Goal: Task Accomplishment & Management: Manage account settings

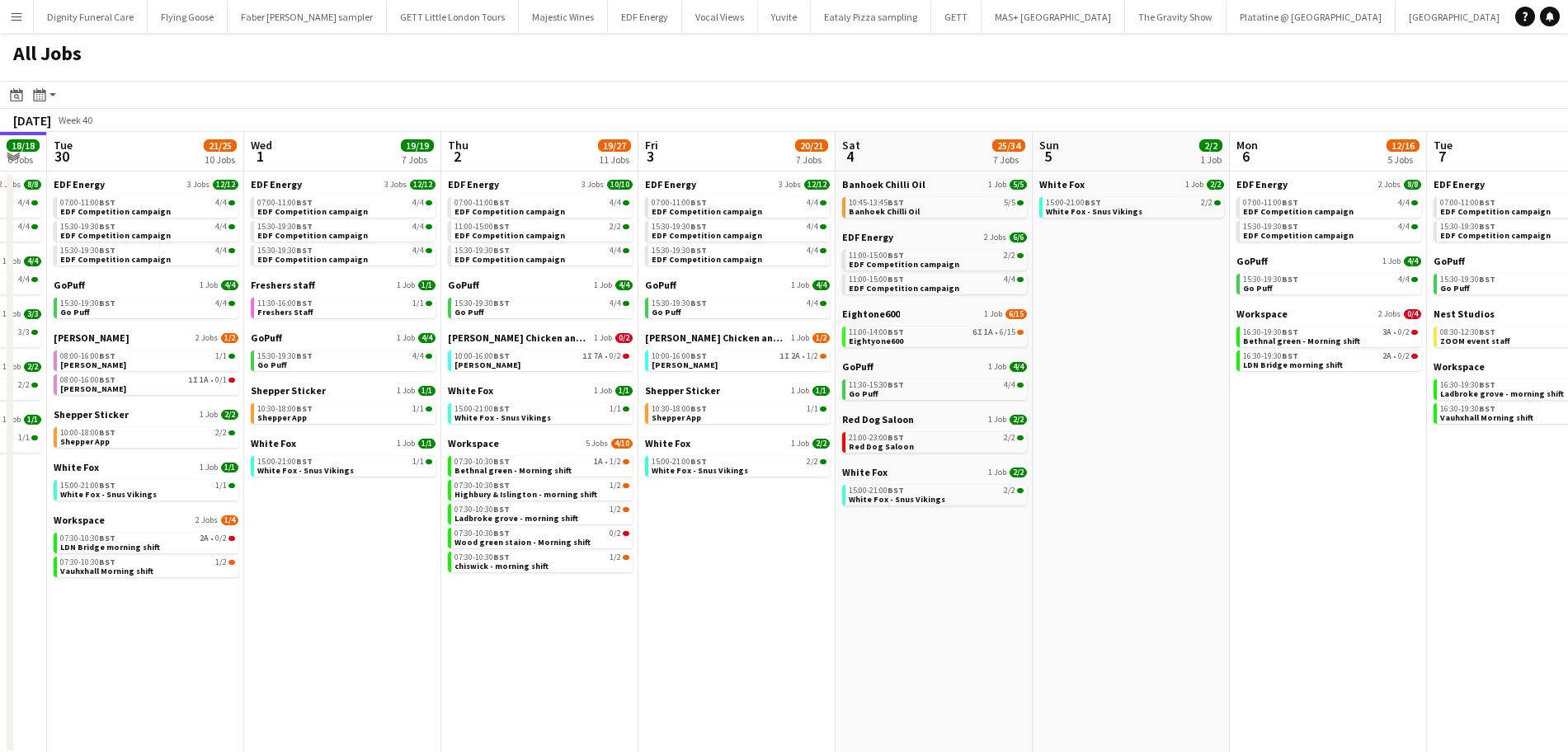
scroll to position [0, 480]
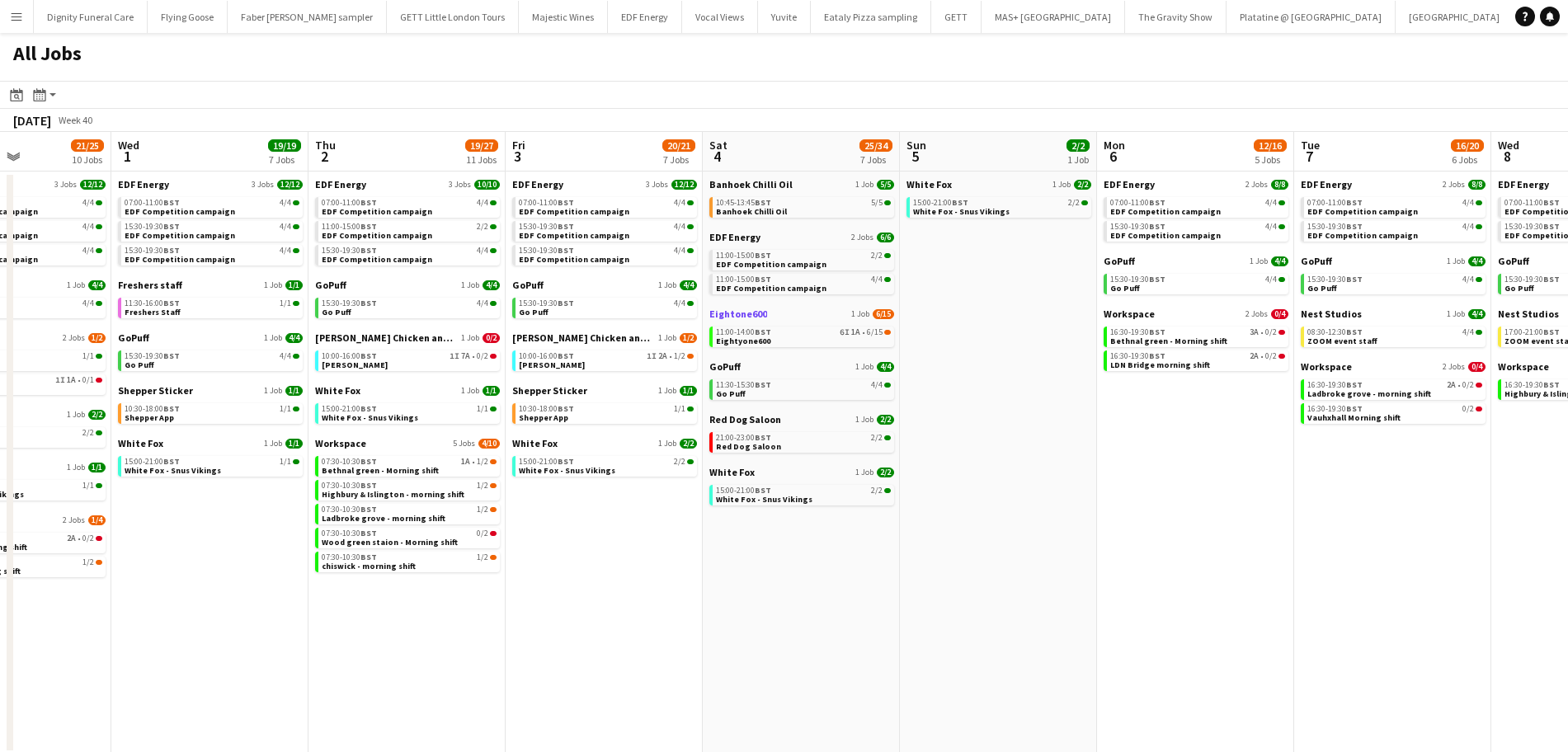
click at [730, 317] on span "Eightone600" at bounding box center [738, 313] width 58 height 12
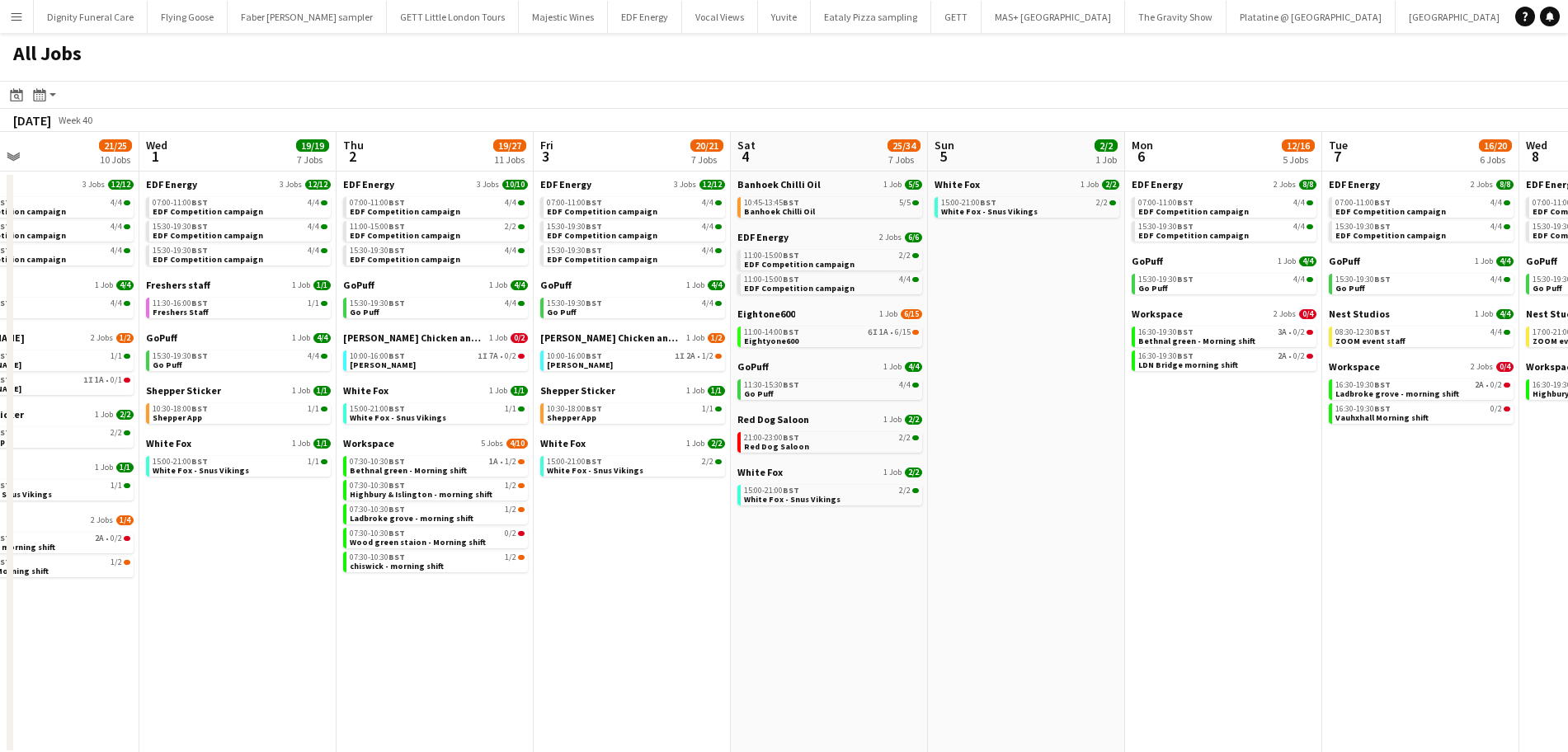
scroll to position [0, 451]
click at [756, 239] on span "EDF Energy" at bounding box center [763, 237] width 51 height 12
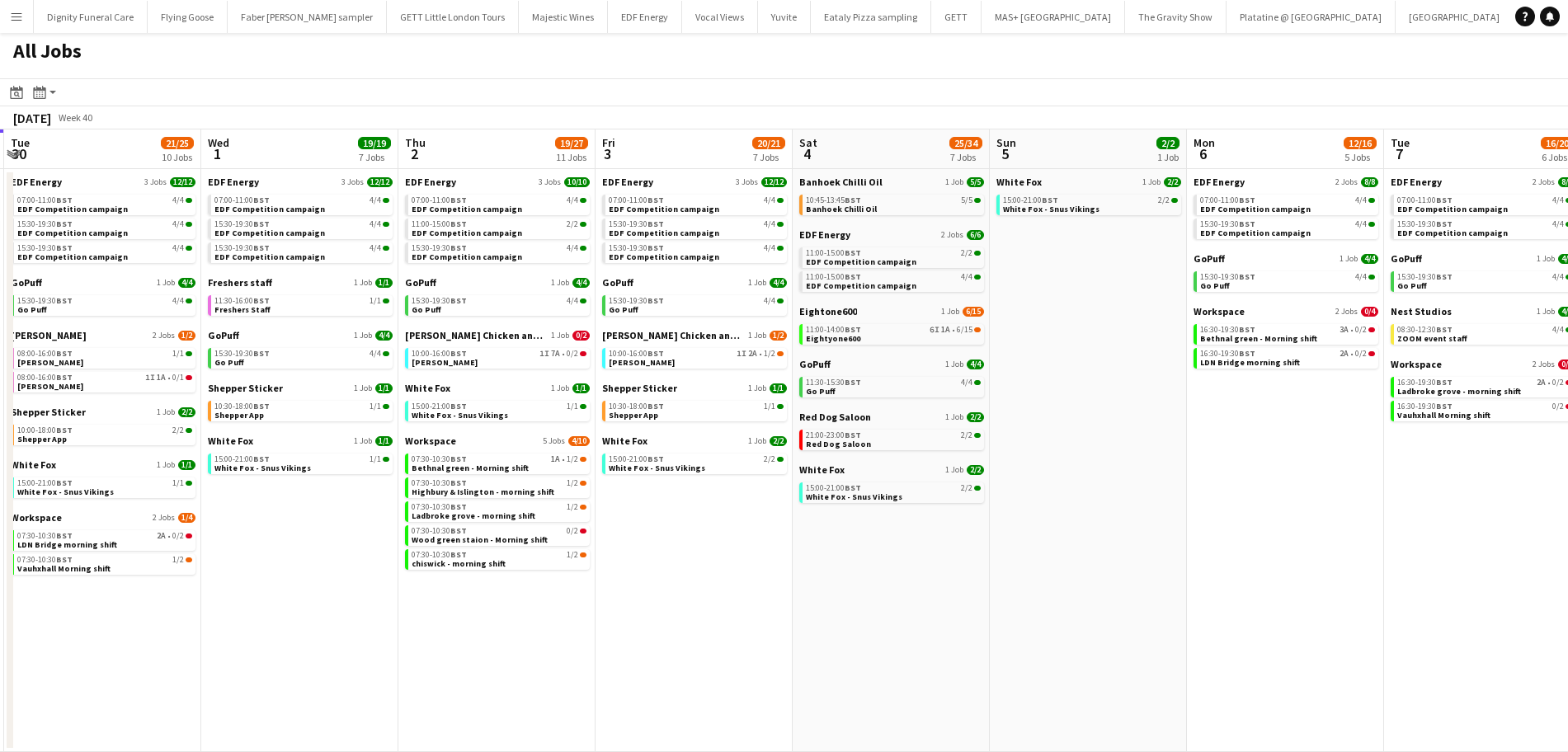
scroll to position [0, 0]
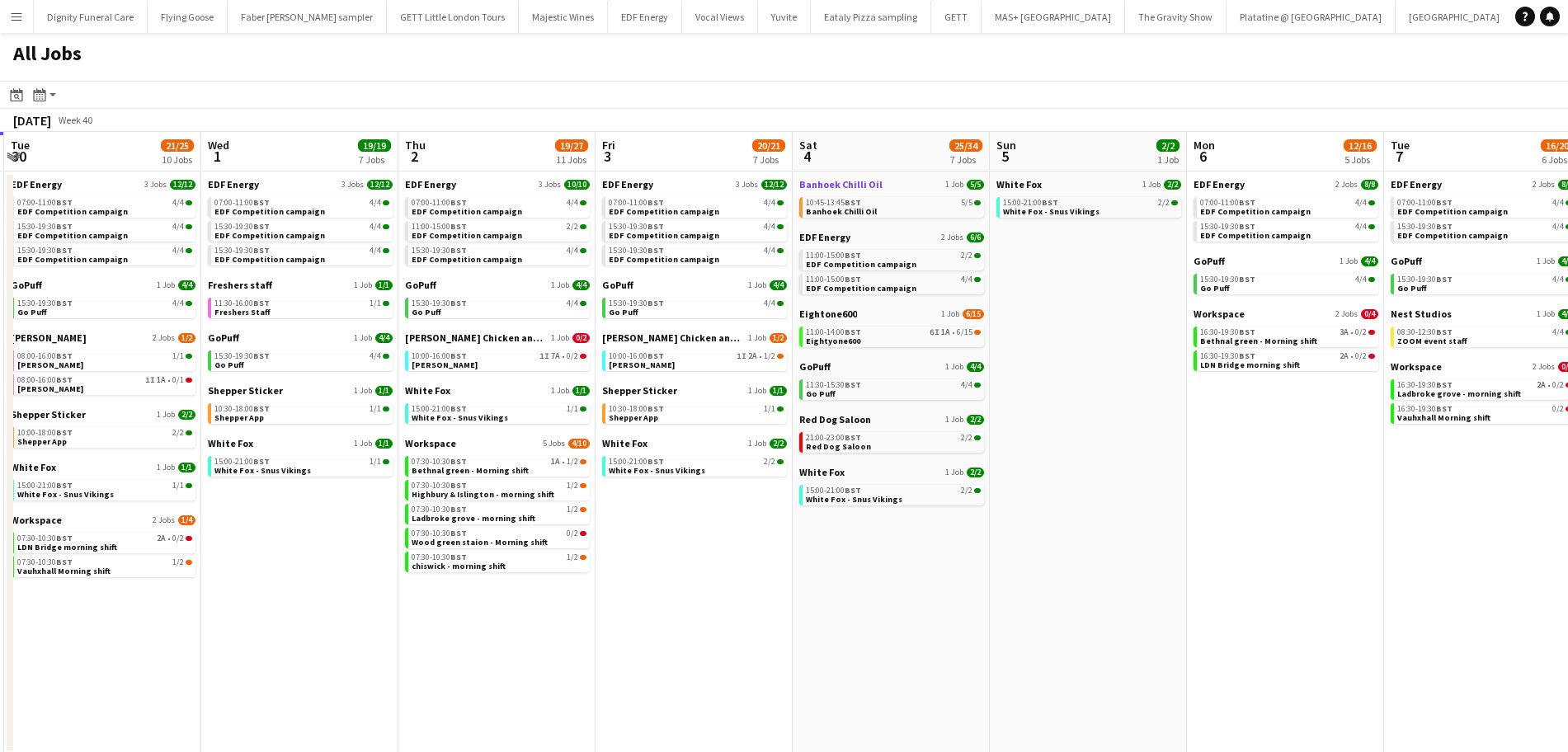
click at [841, 184] on span "Banhoek Chilli Oil" at bounding box center [841, 184] width 83 height 12
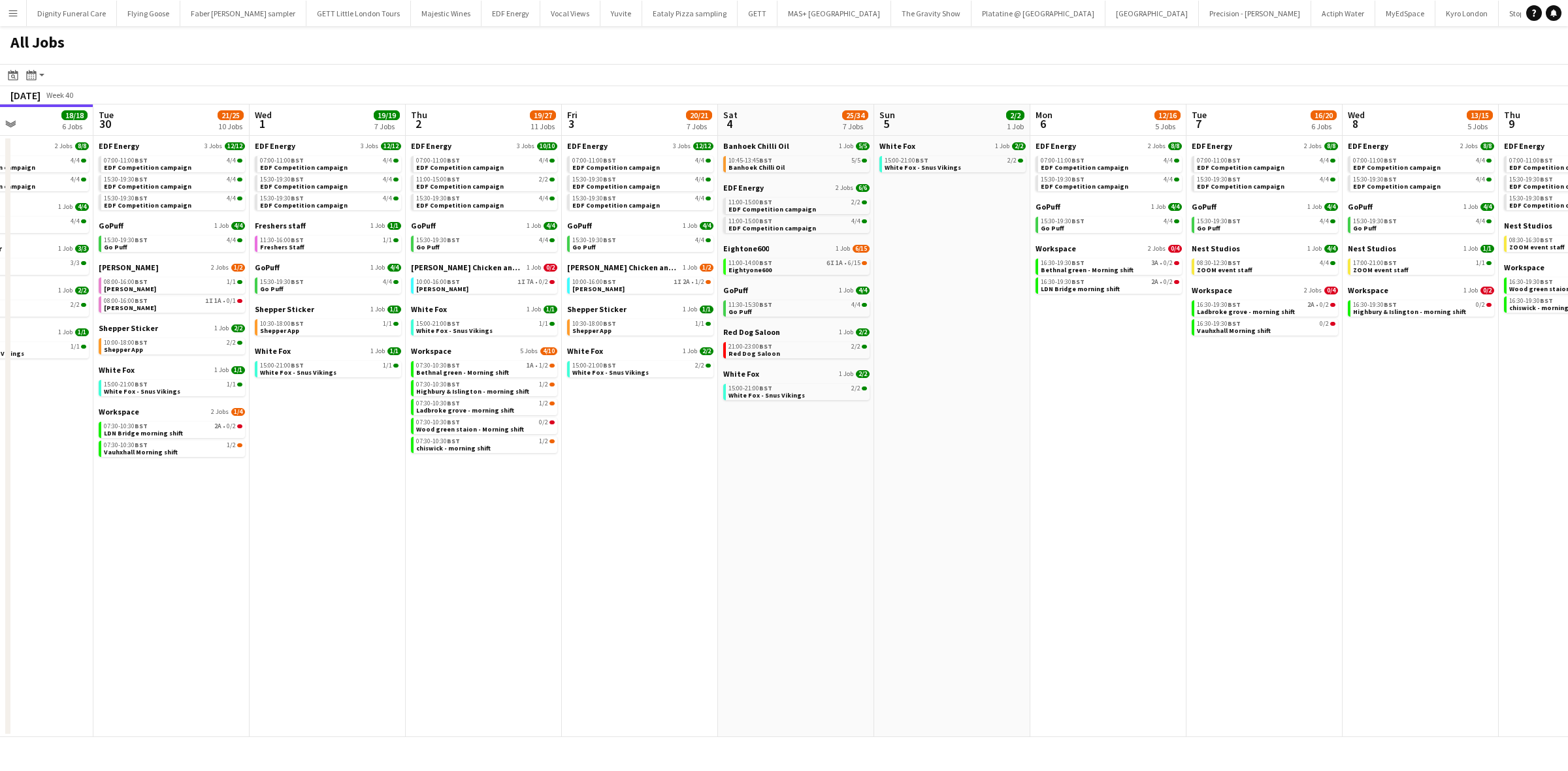
scroll to position [0, 374]
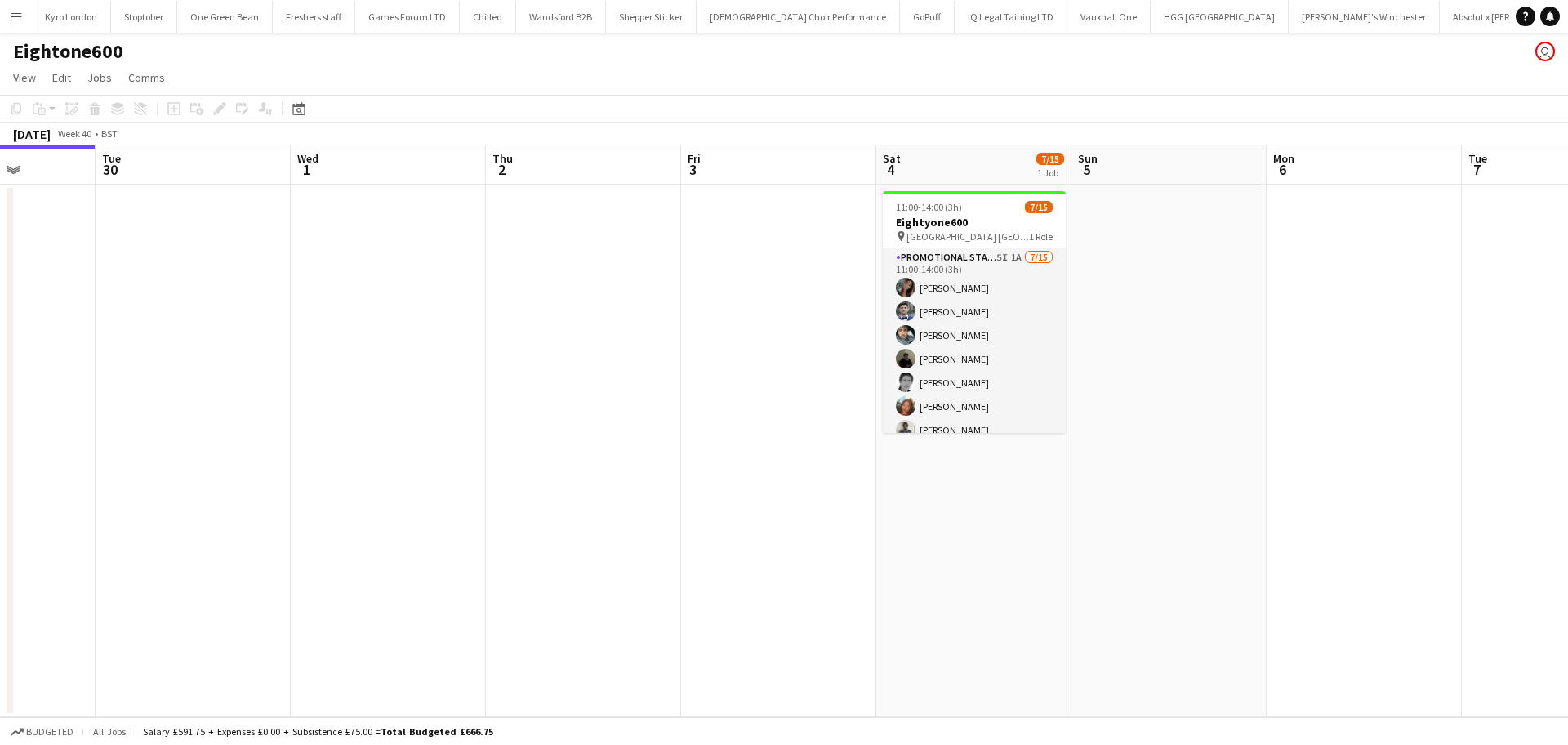
scroll to position [0, 691]
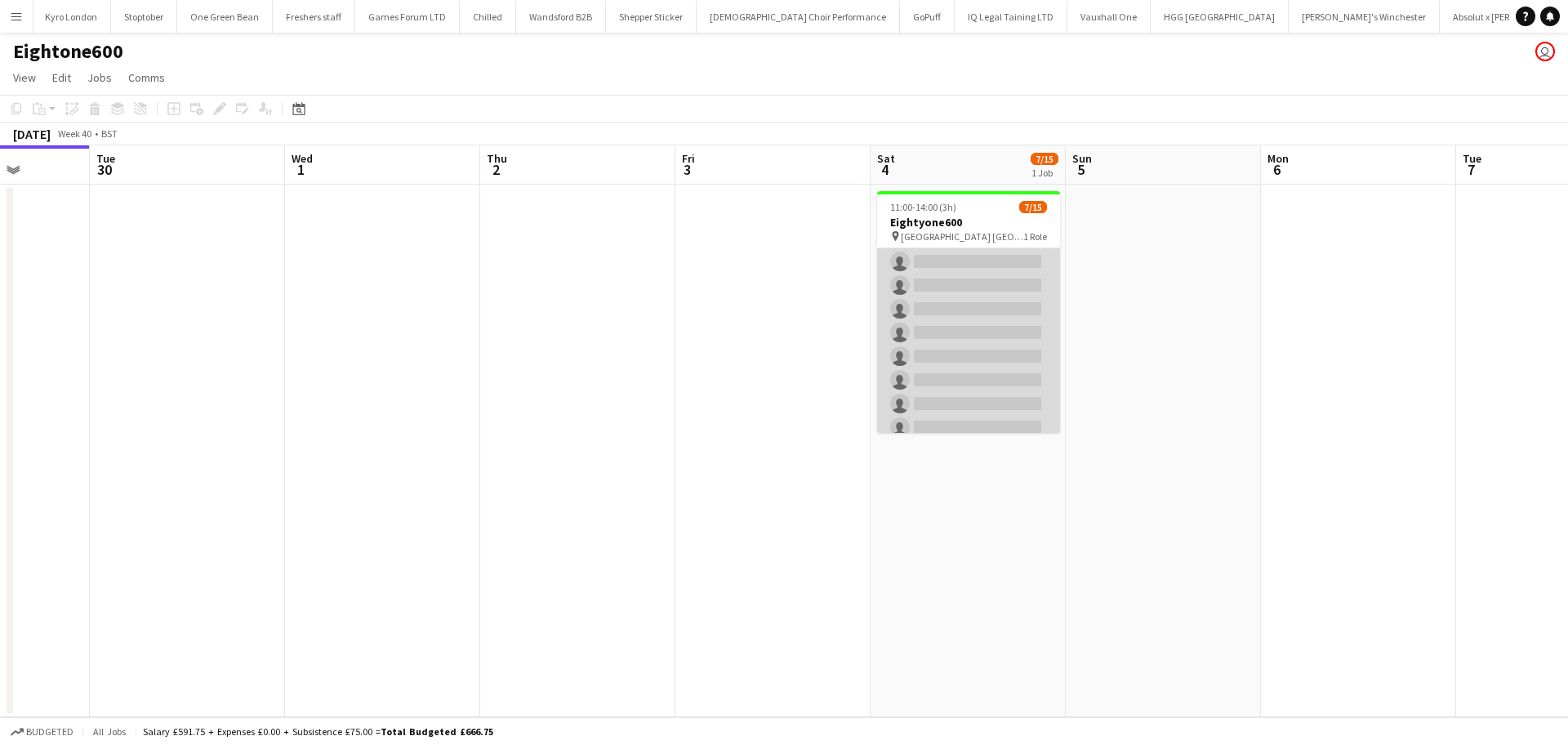
click at [943, 340] on app-card-role "Promotional Staffing (Brand Ambassadors) 5I 1A [DATE] 11:00-14:00 (3h) [PERSON_…" at bounding box center [968, 250] width 183 height 387
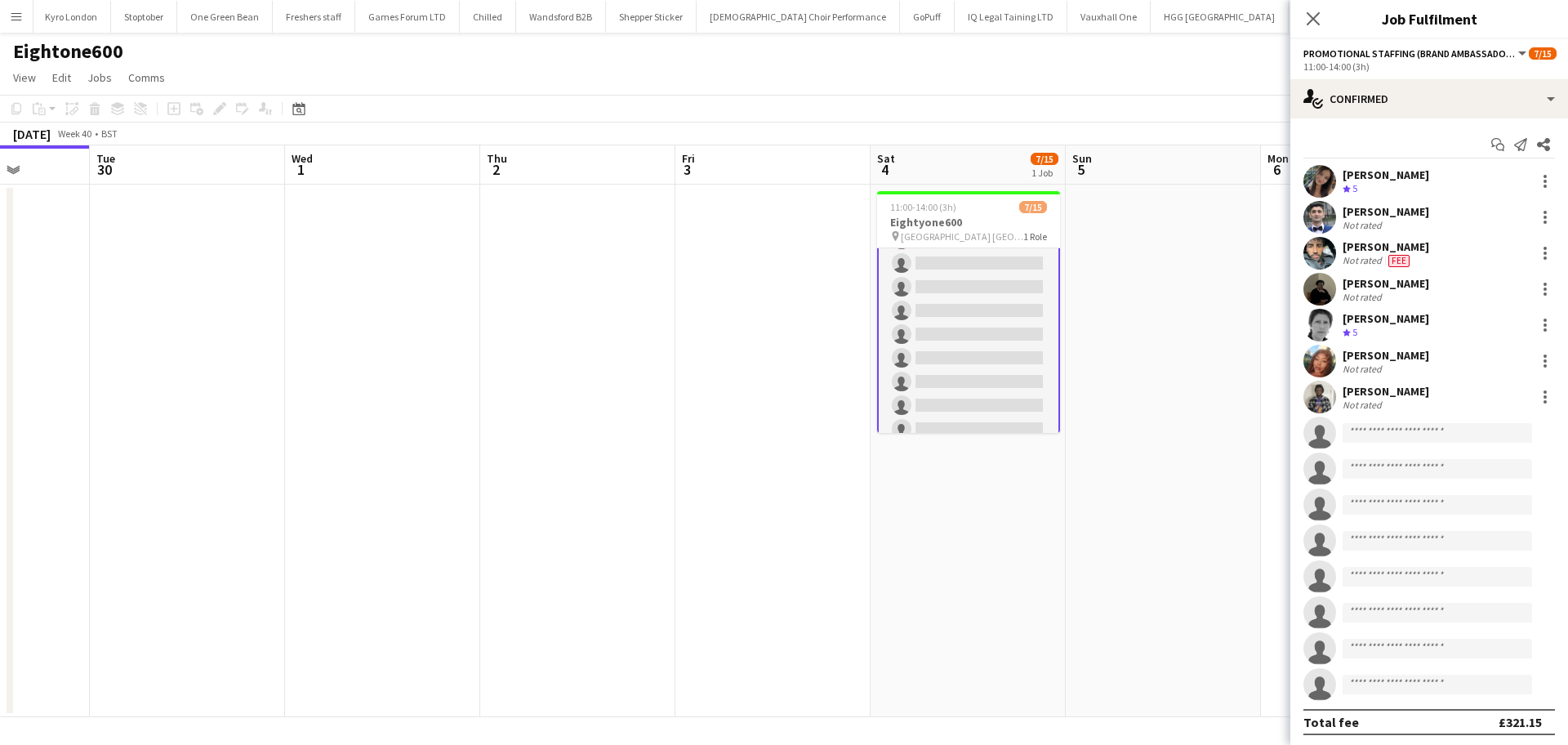
scroll to position [193, 0]
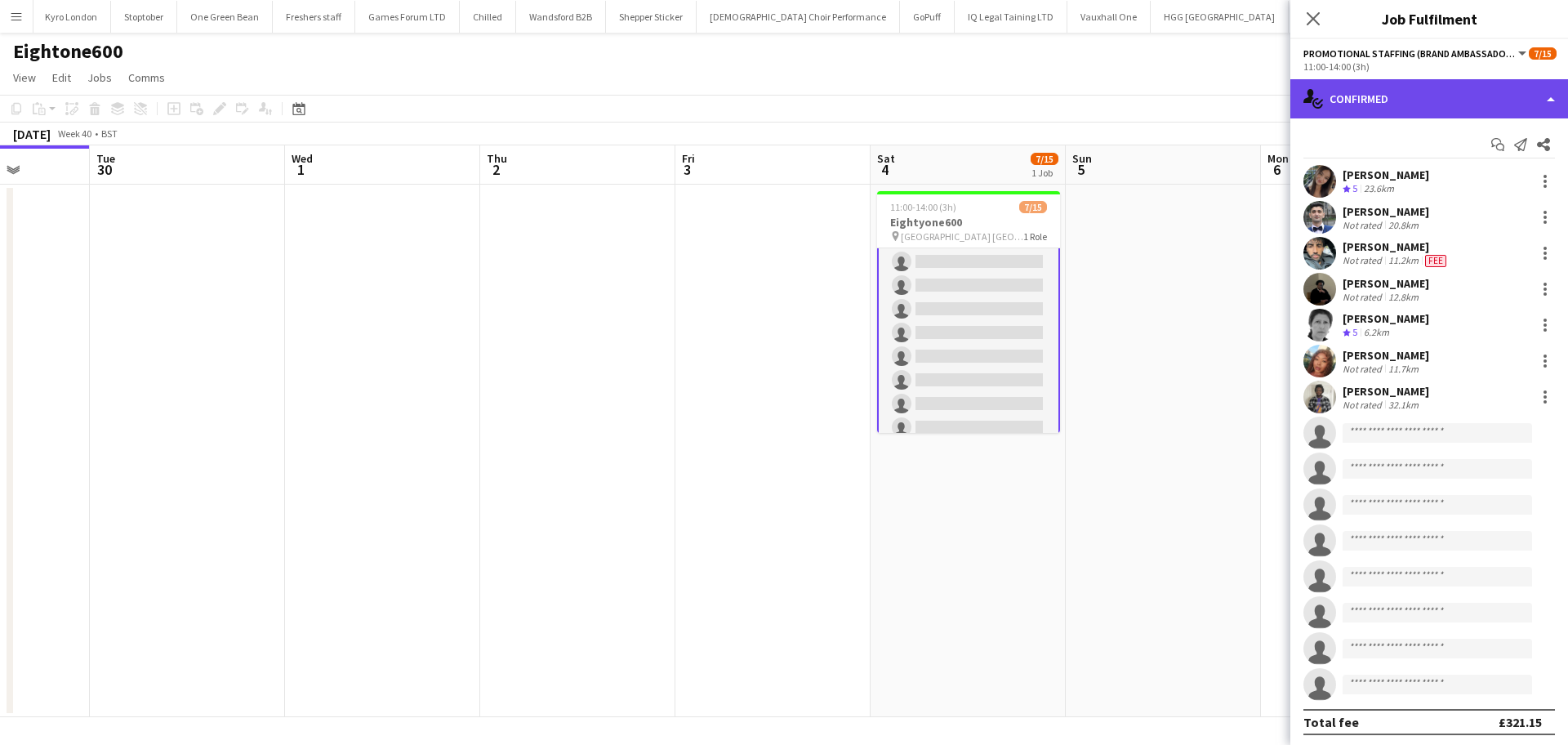
click at [1425, 97] on div "single-neutral-actions-check-2 Confirmed" at bounding box center [1429, 99] width 278 height 39
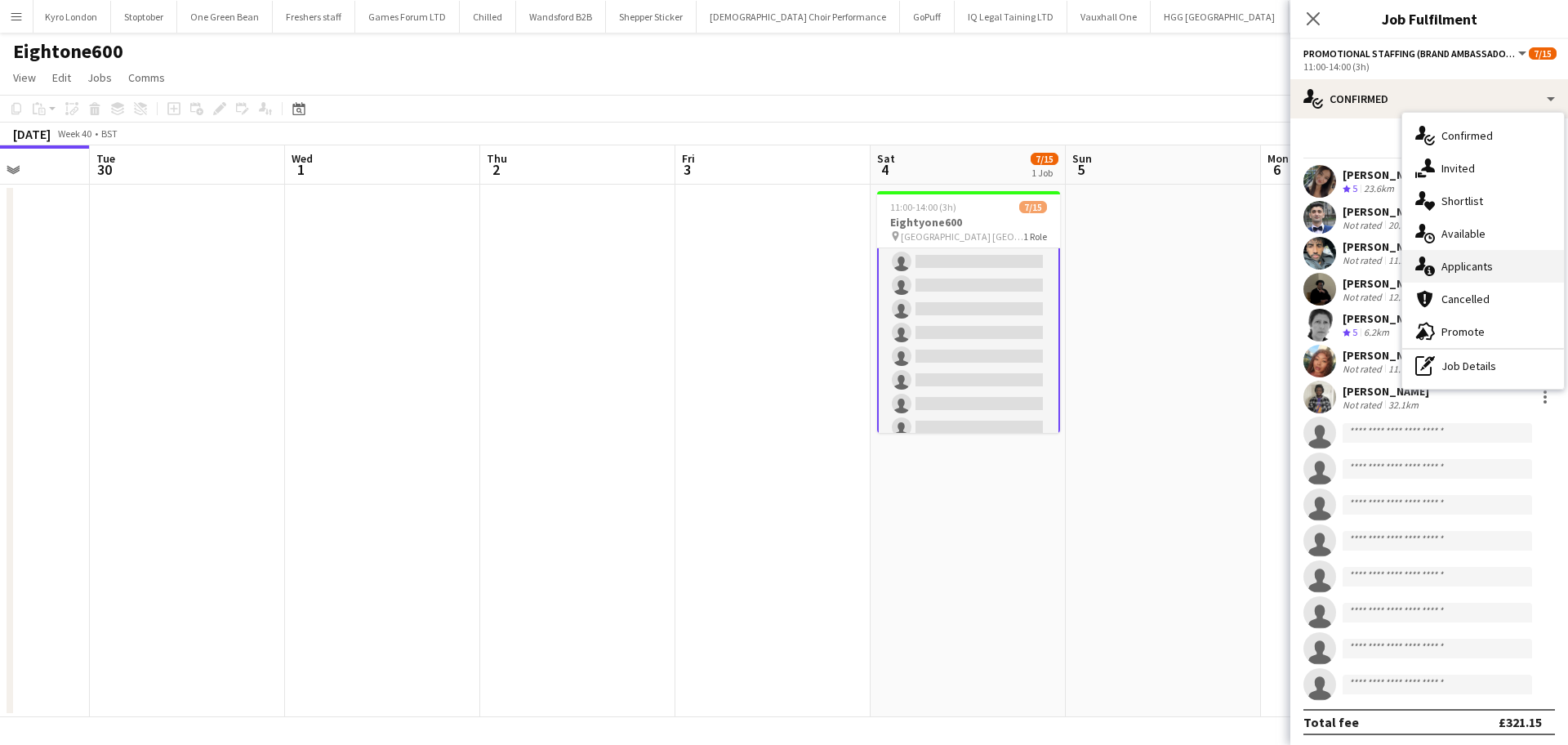
click at [1453, 263] on span "Applicants" at bounding box center [1467, 266] width 51 height 15
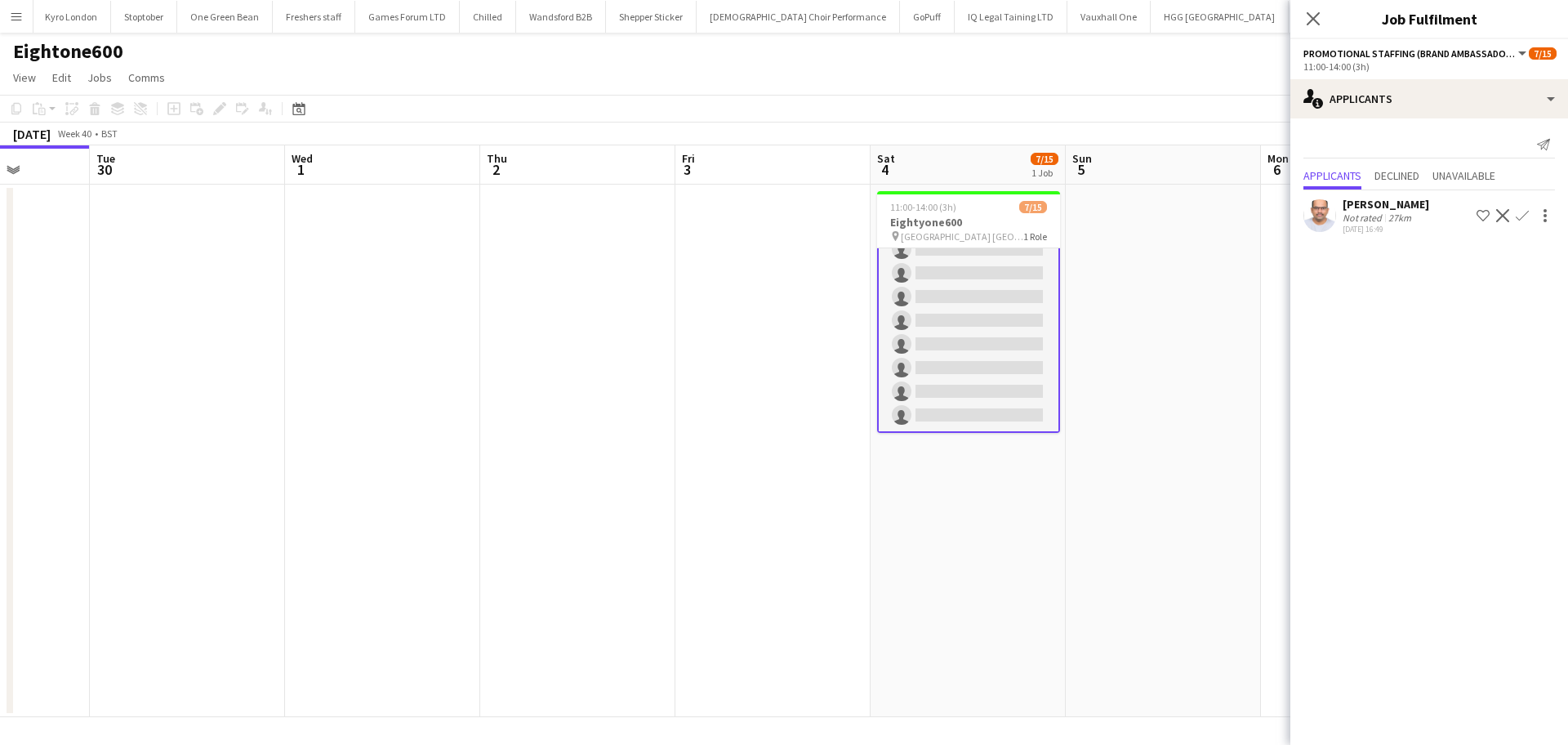
scroll to position [0, 0]
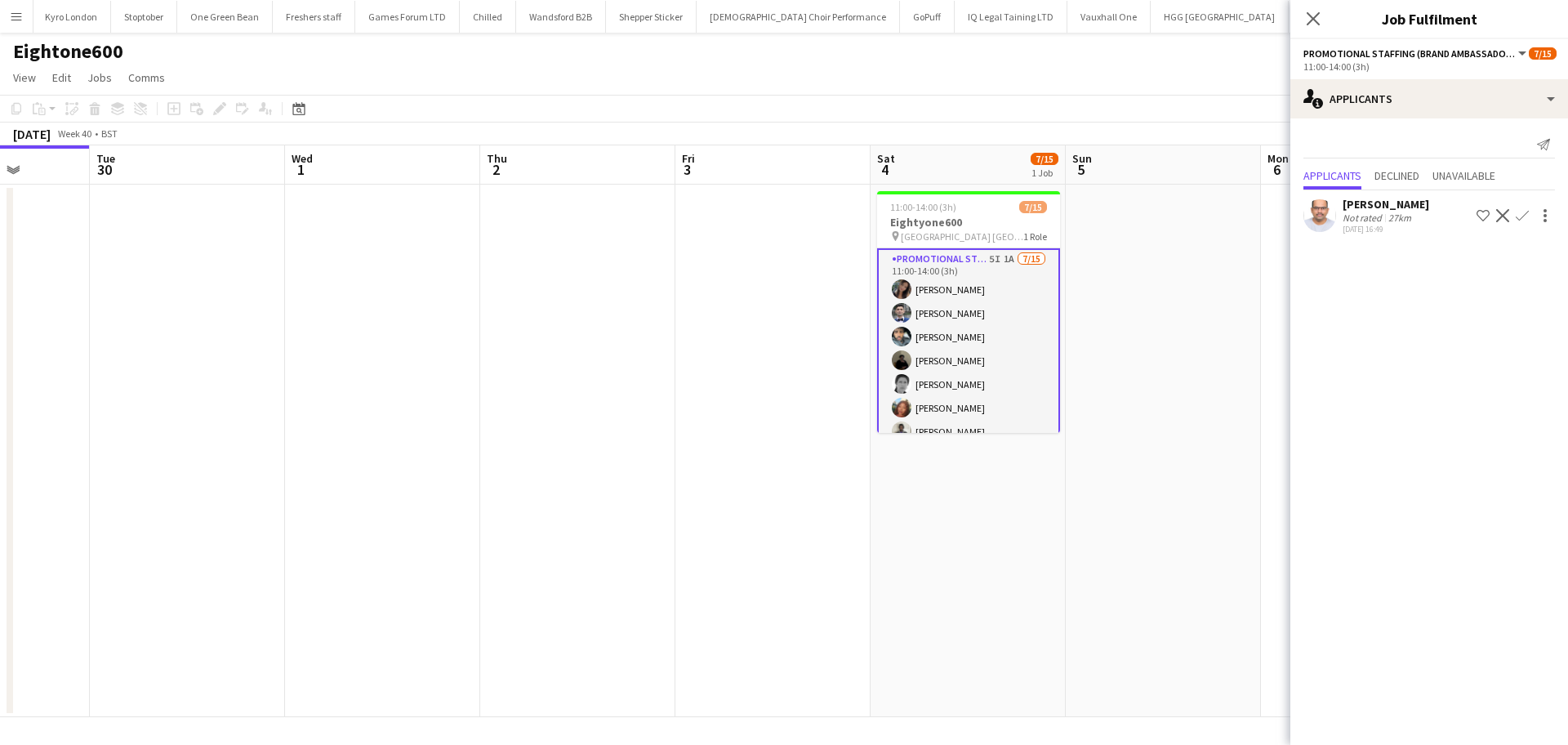
drag, startPoint x: 956, startPoint y: 383, endPoint x: 958, endPoint y: 343, distance: 40.0
click at [958, 343] on app-calendar-viewport "Fri 26 Sat 27 Sun 28 Mon 29 Tue 30 Wed 1 Thu 2 Fri 3 Sat 4 7/15 1 Job Sun 5 Mon…" at bounding box center [784, 431] width 1568 height 571
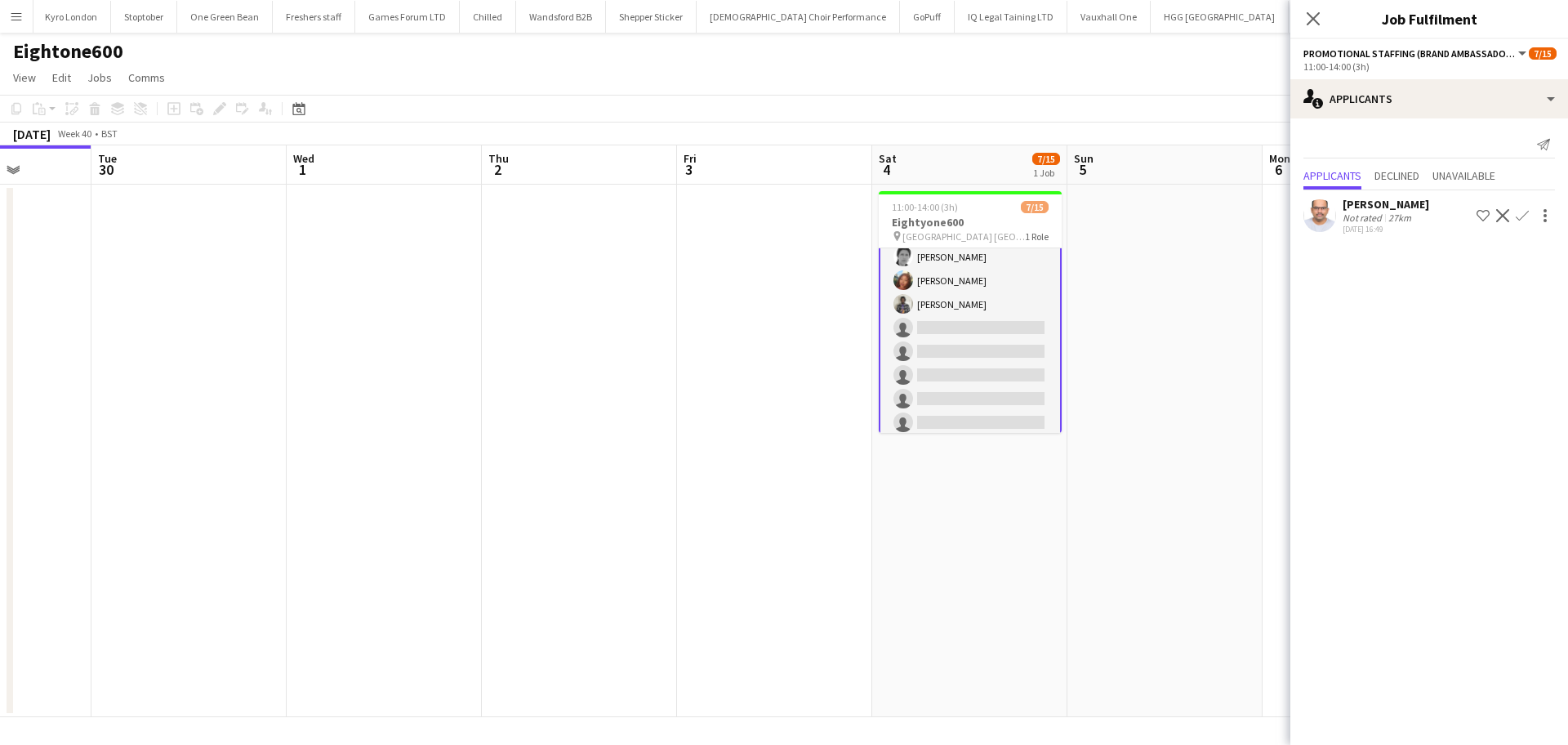
scroll to position [134, 0]
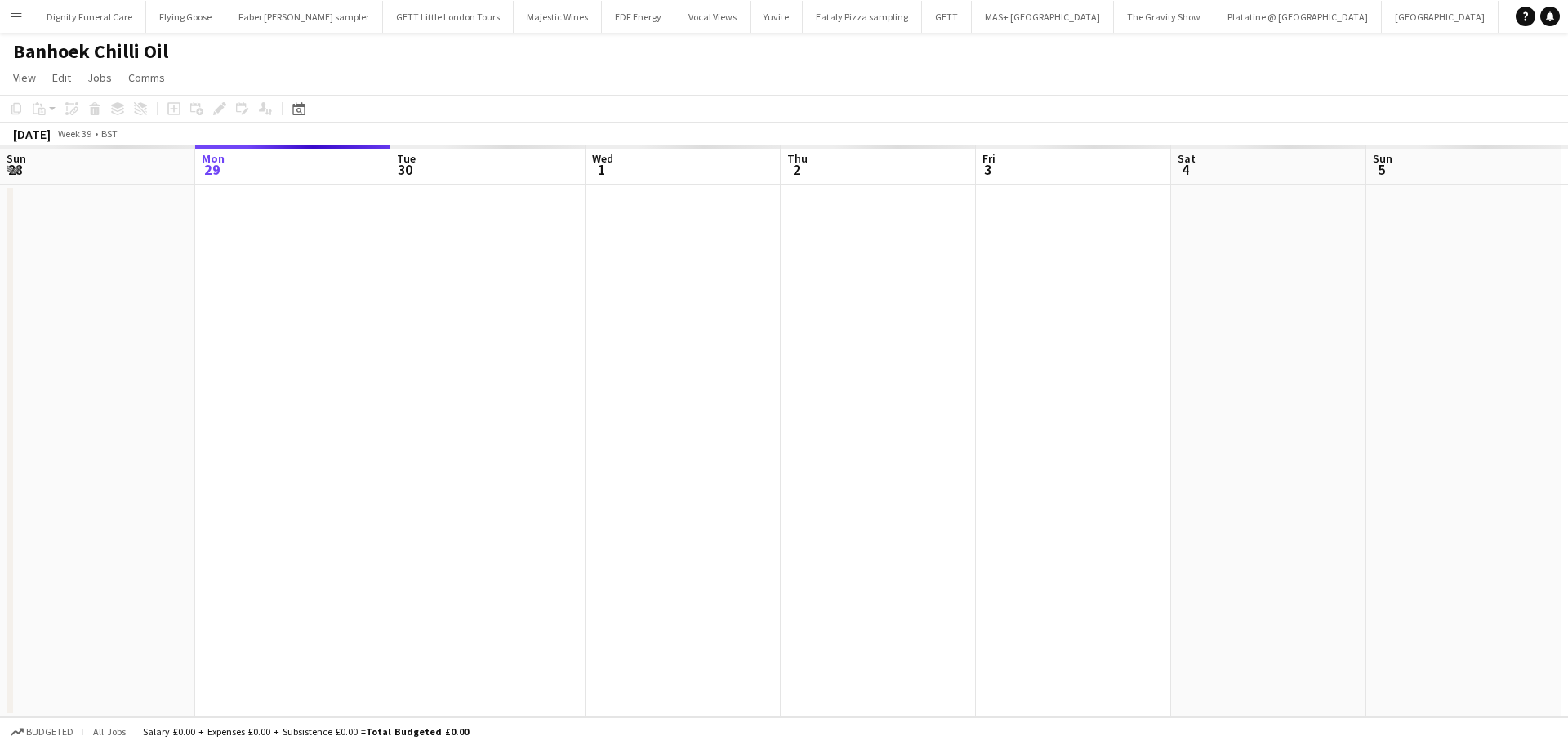
scroll to position [0, 1862]
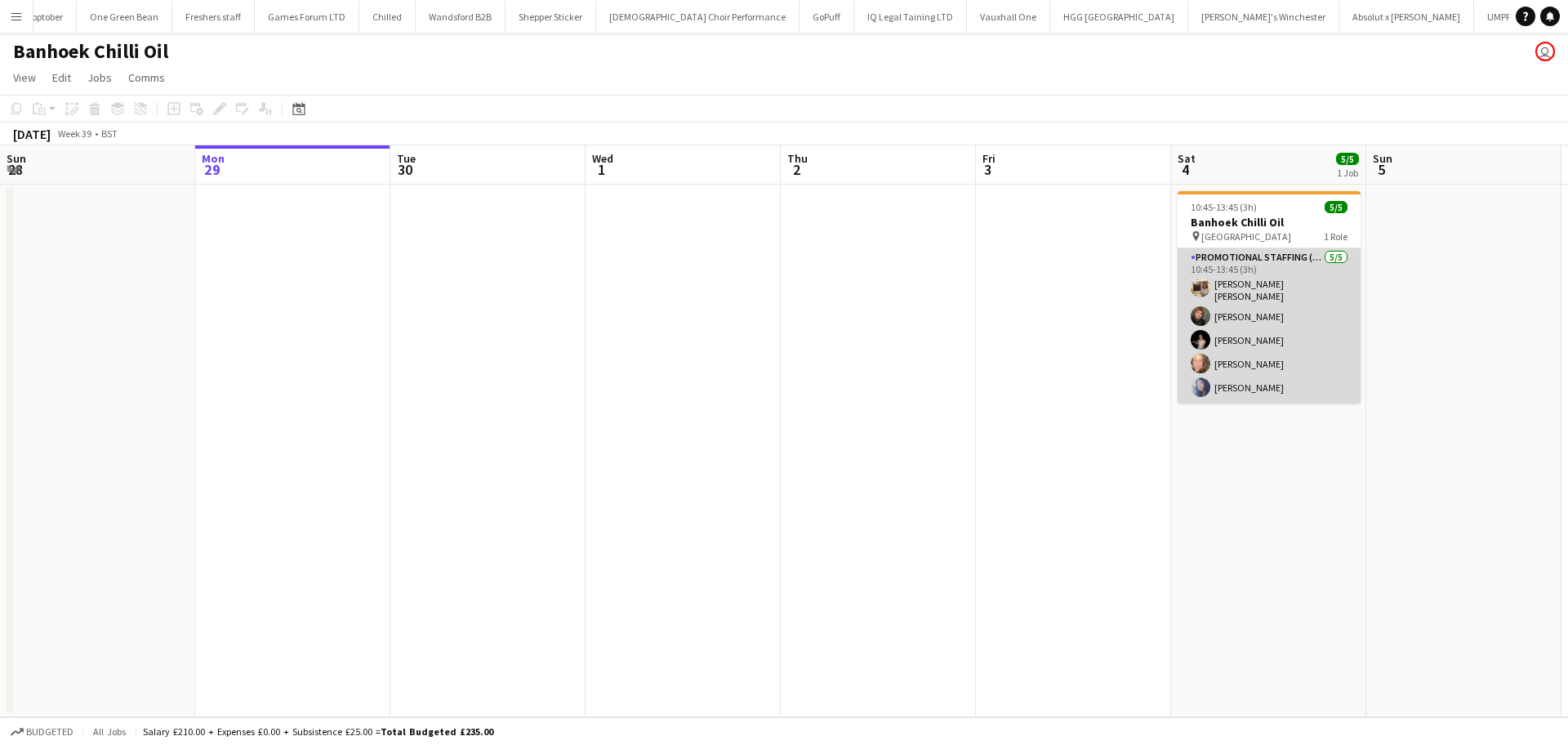
click at [1211, 314] on app-card-role "Promotional Staffing (Sampling Staff) 5/5 10:45-13:45 (3h) Annie Dan Chiara Pat…" at bounding box center [1269, 325] width 183 height 155
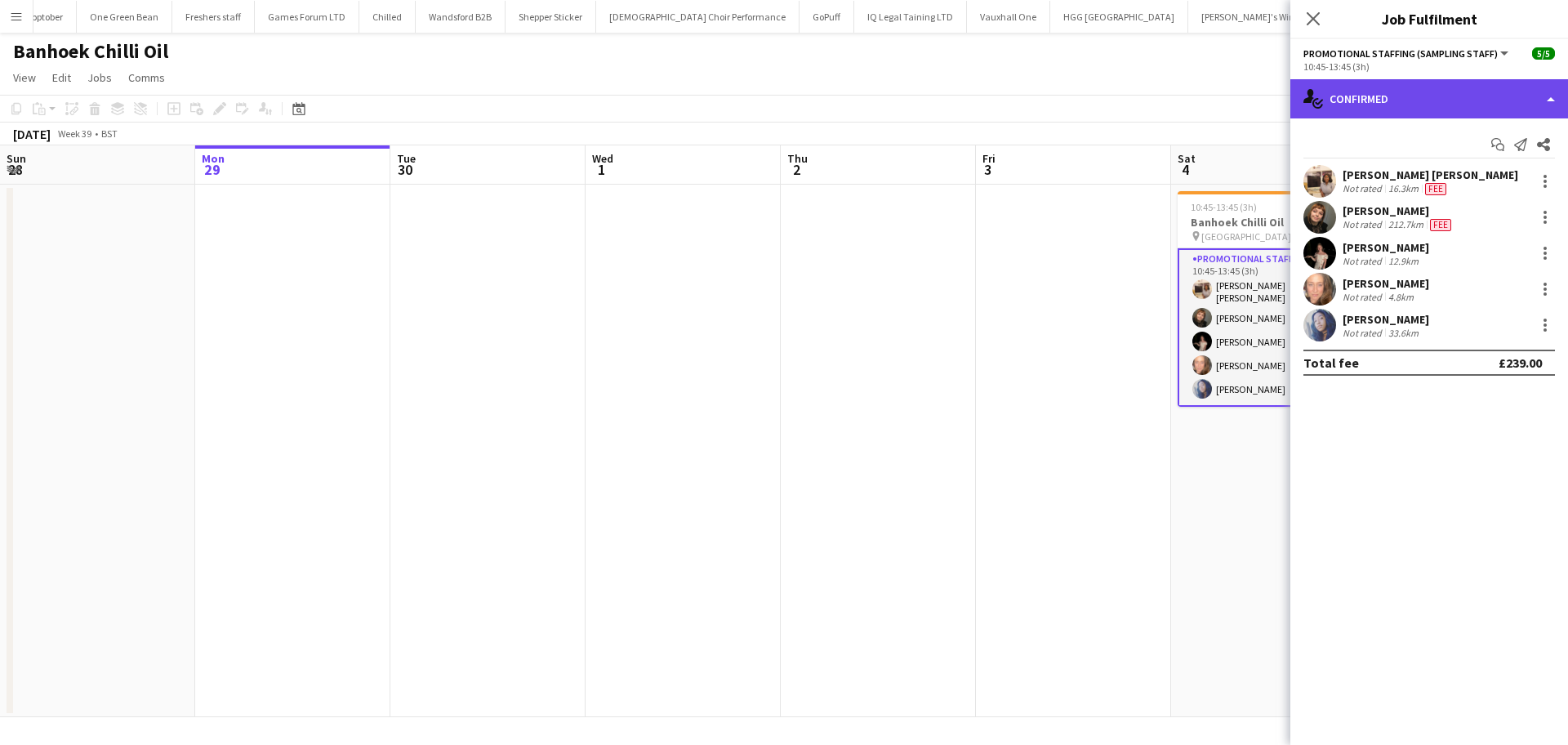
click at [1396, 91] on div "single-neutral-actions-check-2 Confirmed" at bounding box center [1429, 99] width 278 height 39
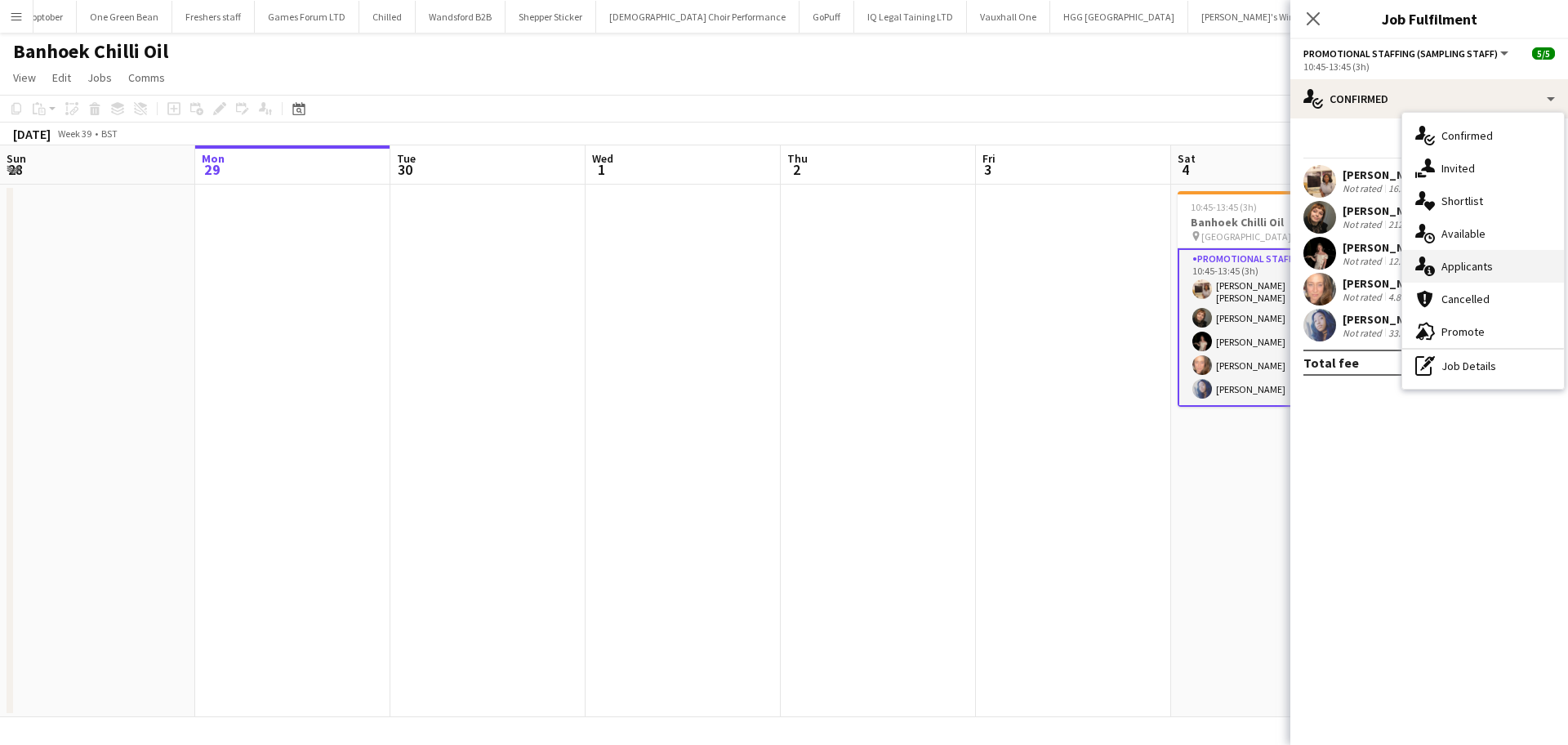
click at [1464, 269] on span "Applicants" at bounding box center [1467, 266] width 51 height 15
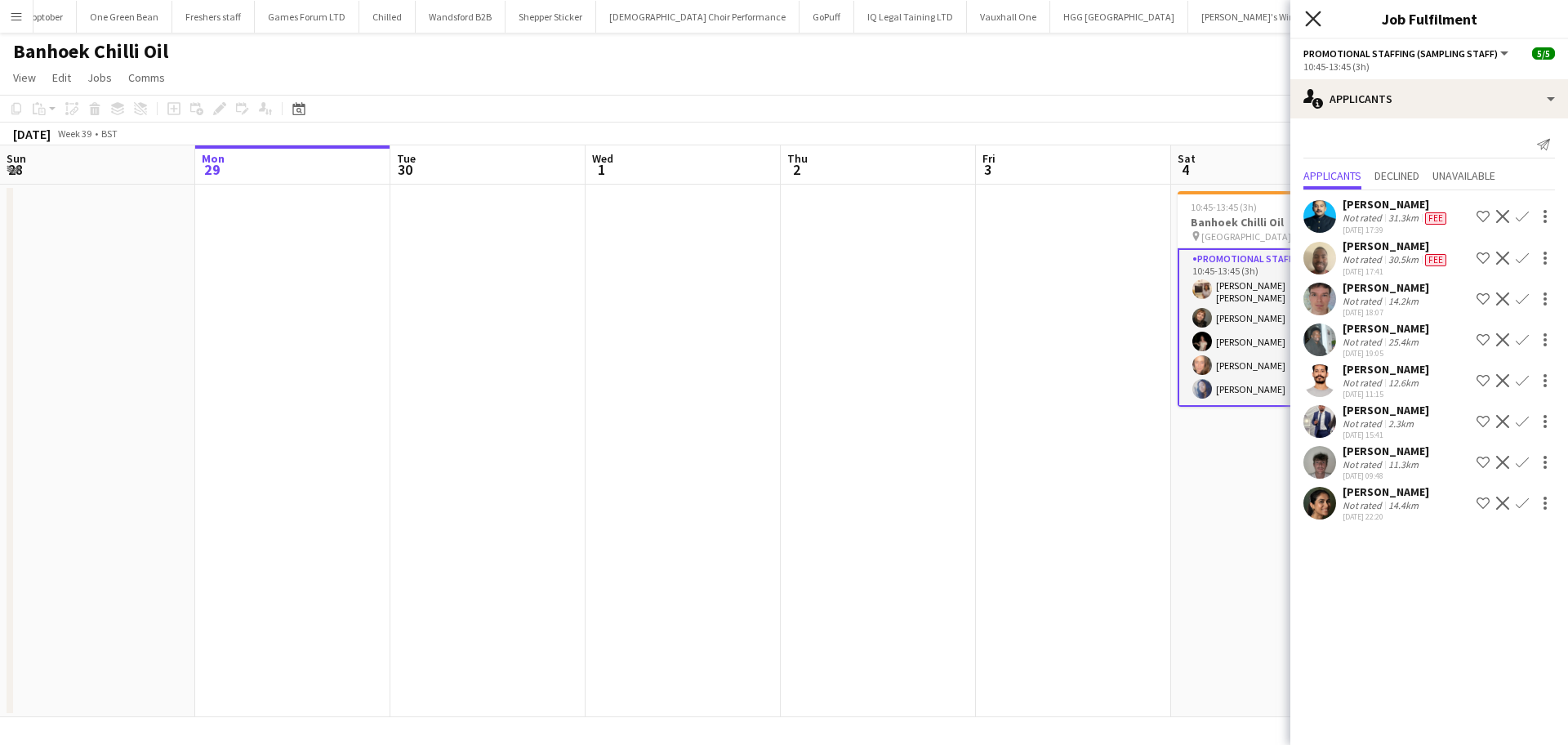
click at [1314, 17] on icon at bounding box center [1312, 18] width 15 height 15
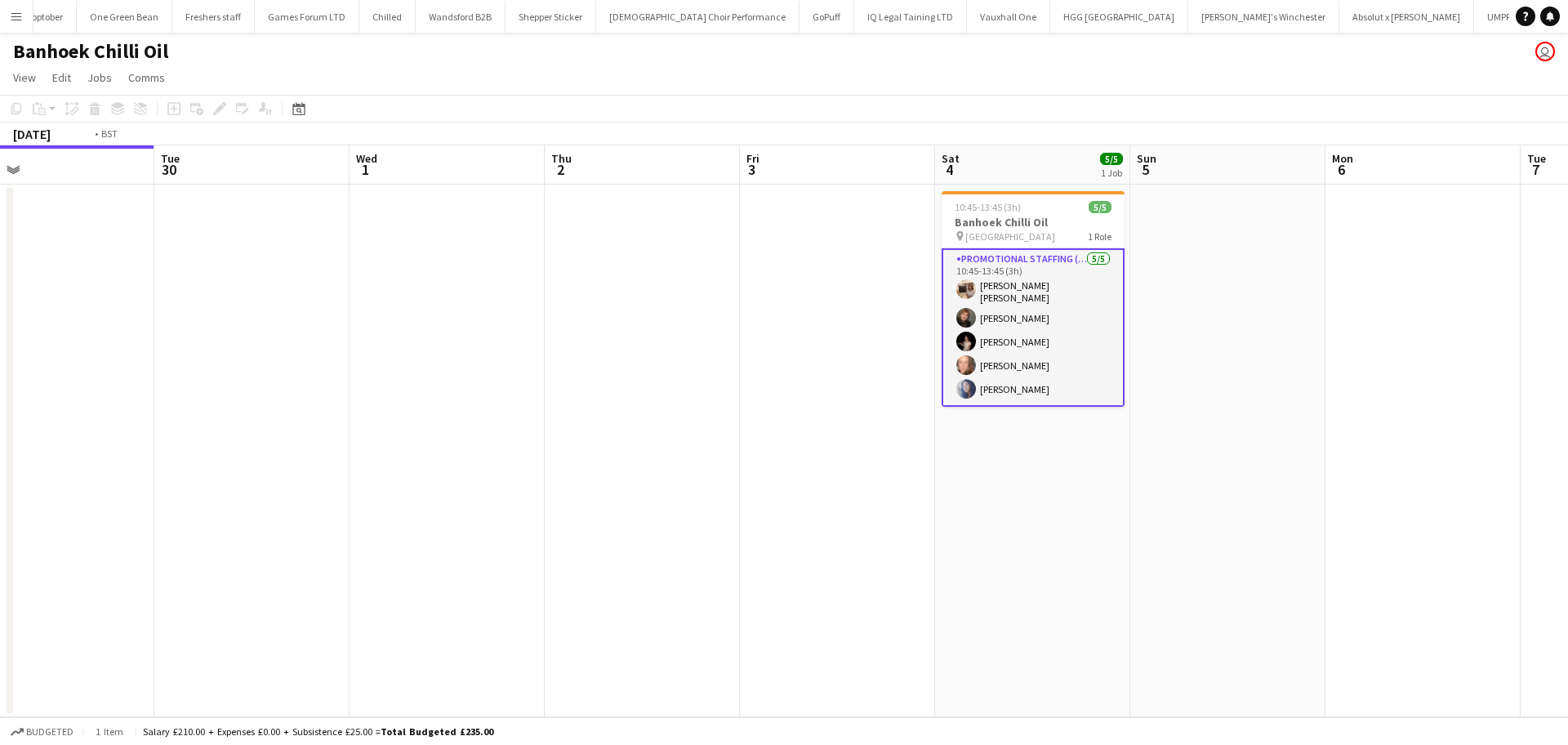
scroll to position [0, 540]
